Goal: Transaction & Acquisition: Subscribe to service/newsletter

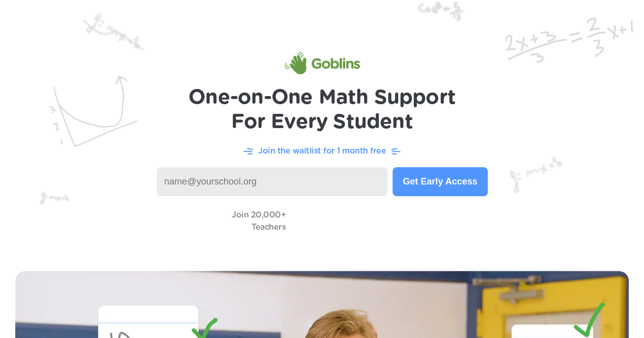
click at [291, 177] on input at bounding box center [272, 181] width 231 height 29
click at [243, 180] on input at bounding box center [272, 181] width 231 height 29
type input "[EMAIL_ADDRESS][DOMAIN_NAME]"
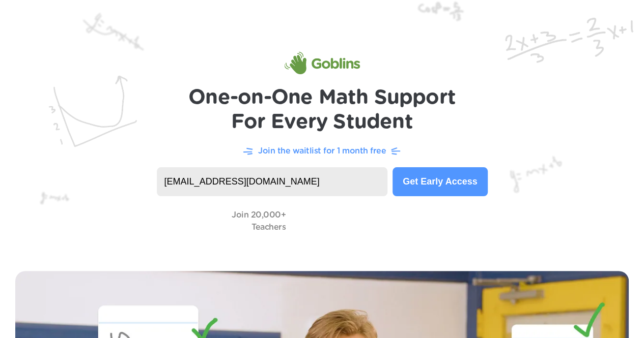
click at [428, 183] on button "Get Early Access" at bounding box center [439, 181] width 95 height 29
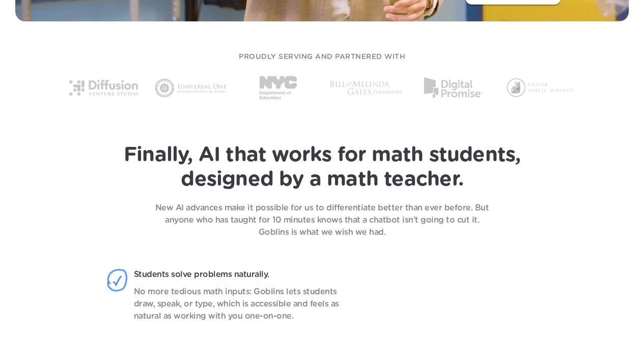
scroll to position [595, 0]
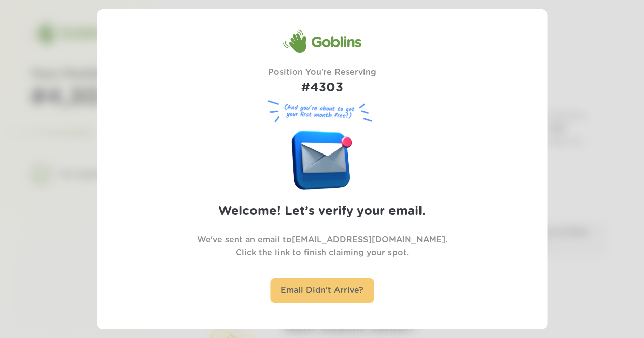
click at [326, 288] on div "Email Didn't Arrive?" at bounding box center [321, 290] width 103 height 25
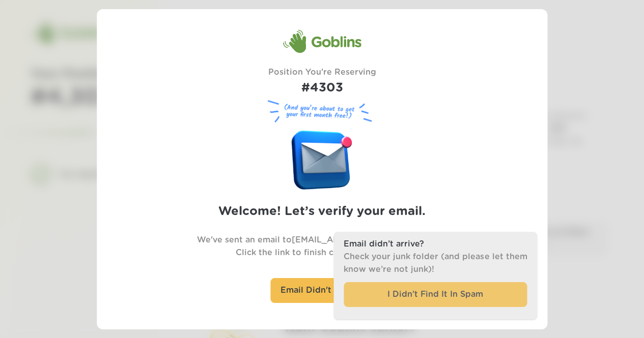
click at [417, 294] on div "I Didn’t Find It In Spam" at bounding box center [435, 295] width 183 height 25
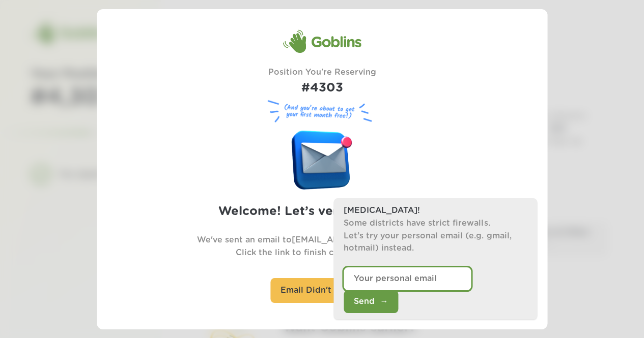
click at [421, 291] on input "email" at bounding box center [407, 279] width 127 height 23
type input "lauren.ritting@gmail.com"
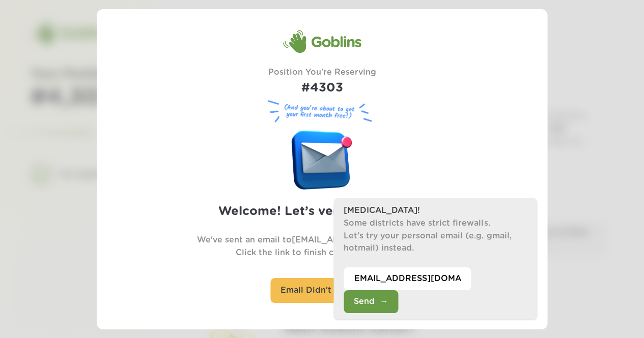
scroll to position [0, 0]
click at [398, 299] on button "Send" at bounding box center [371, 302] width 54 height 23
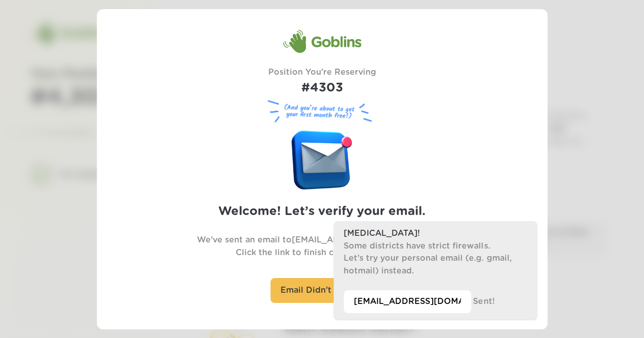
click at [163, 147] on div "Goblins Position You're Reserving #4303 (And you’re about to get your first mon…" at bounding box center [322, 169] width 428 height 280
click at [473, 164] on div "Goblins Position You're Reserving #4303 (And you’re about to get your first mon…" at bounding box center [322, 169] width 428 height 280
